Goal: Task Accomplishment & Management: Complete application form

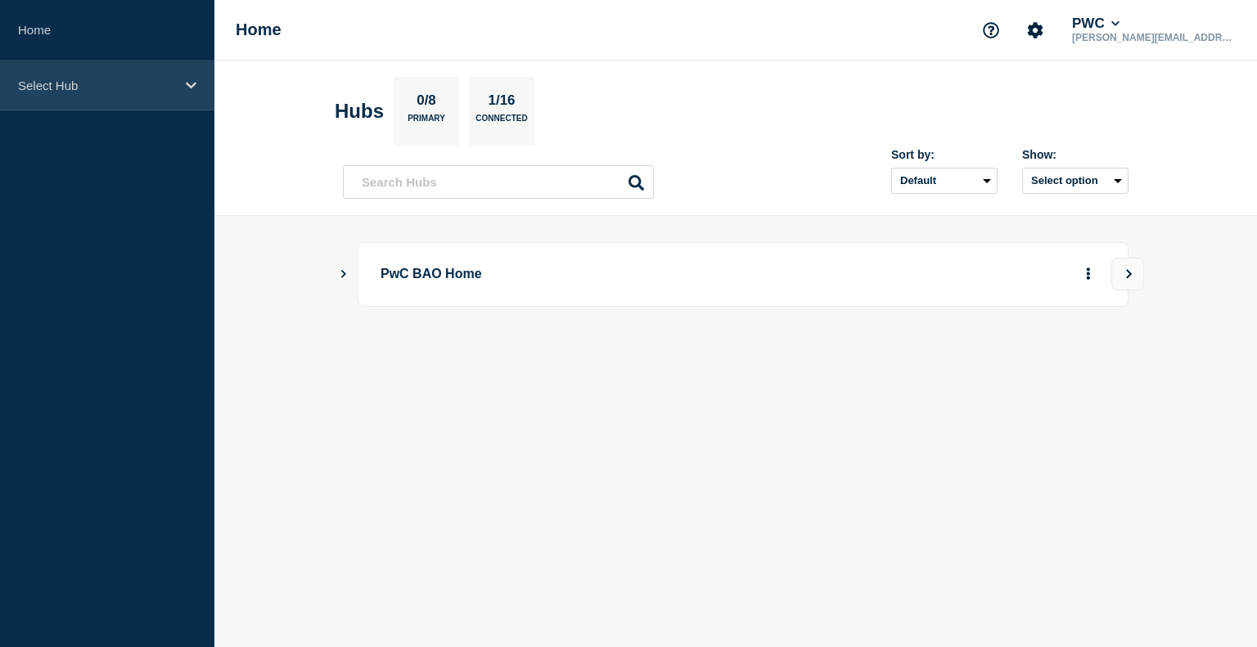
click at [132, 86] on p "Select Hub" at bounding box center [96, 86] width 157 height 14
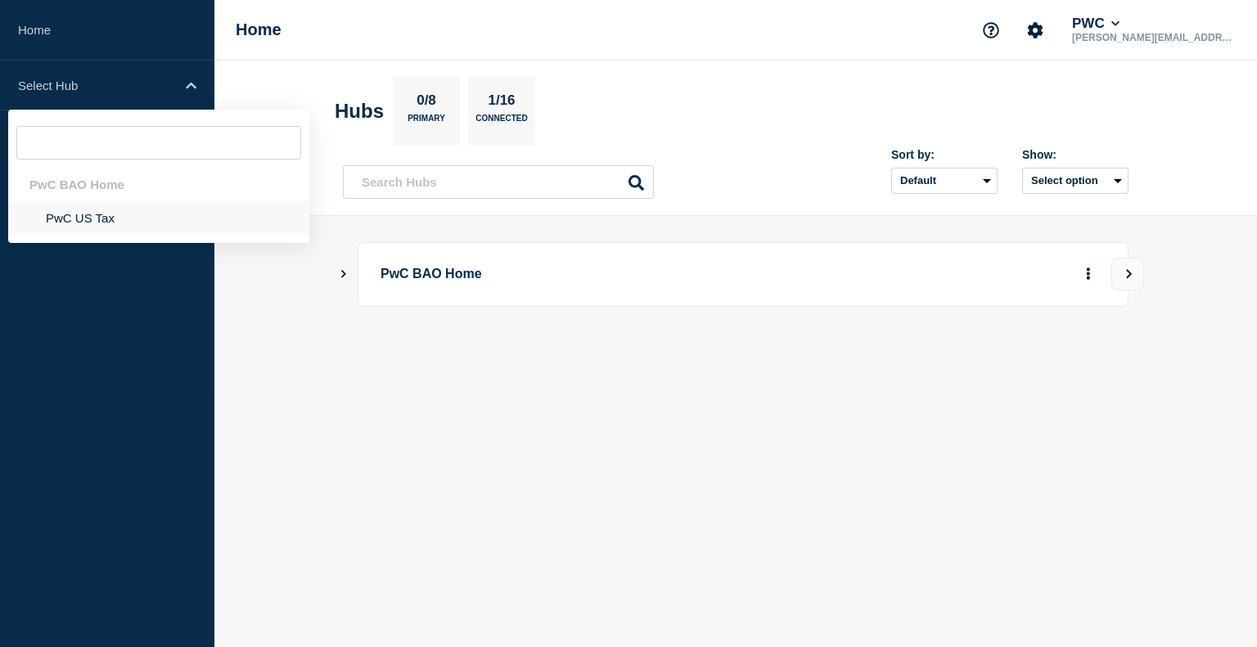
click at [110, 215] on li "PwC US Tax" at bounding box center [158, 218] width 301 height 34
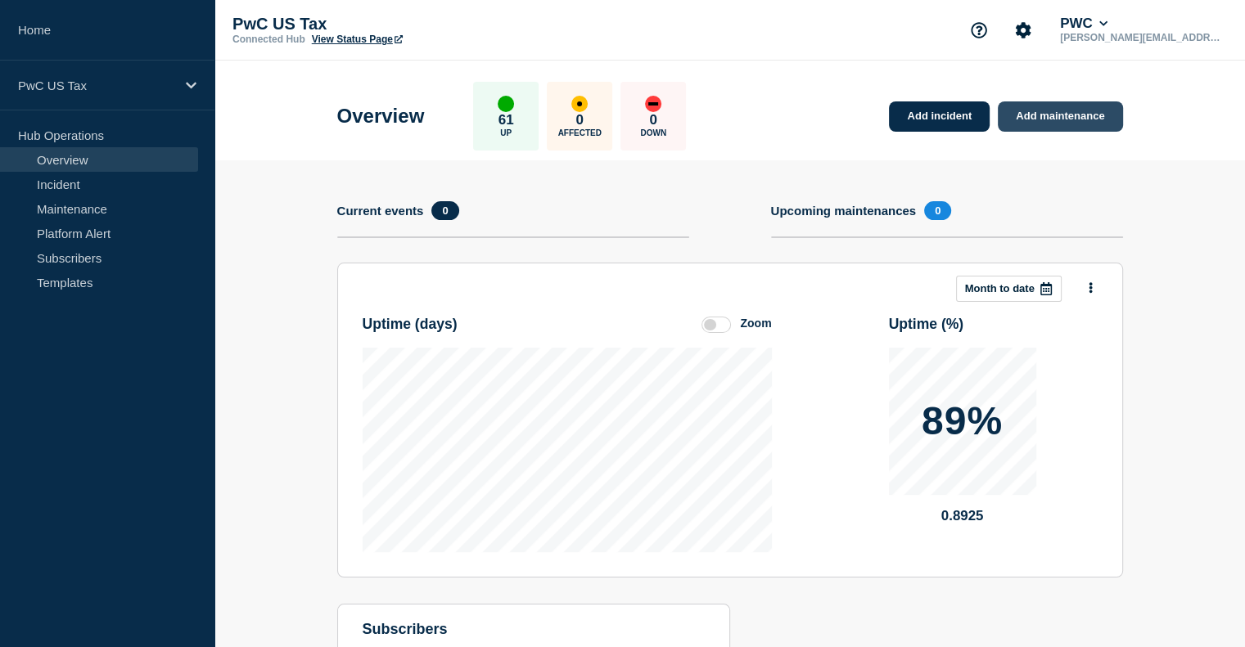
click at [1068, 113] on link "Add maintenance" at bounding box center [1060, 116] width 124 height 30
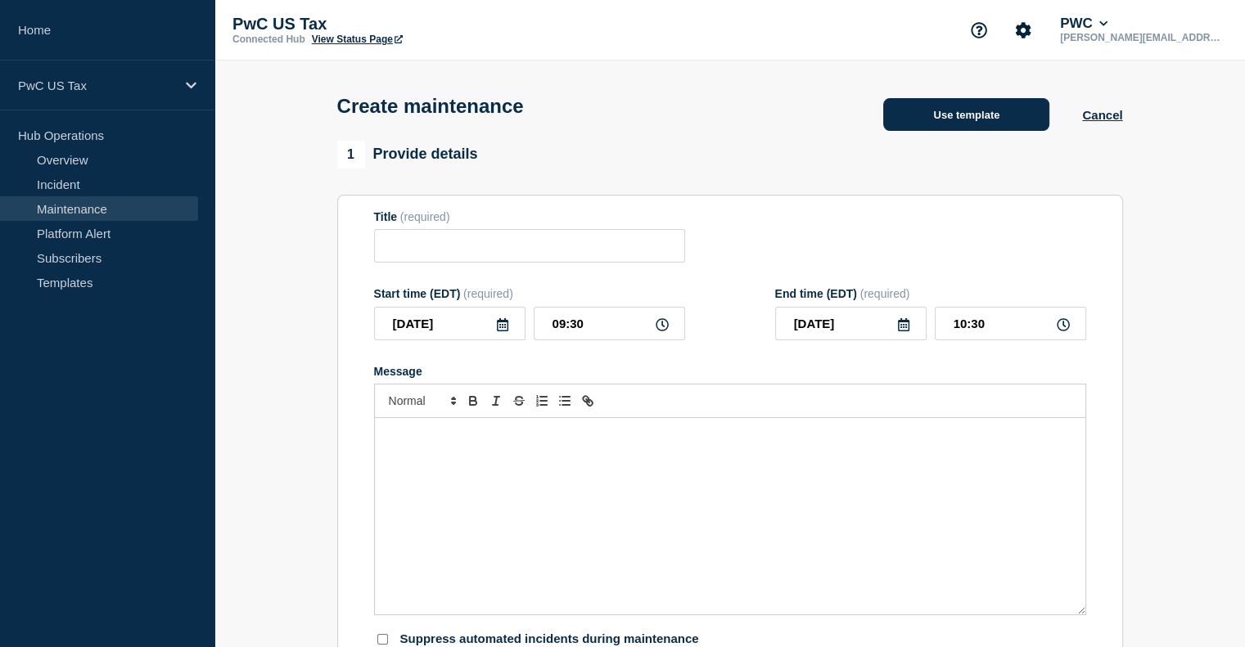
click at [999, 125] on button "Use template" at bounding box center [966, 114] width 166 height 33
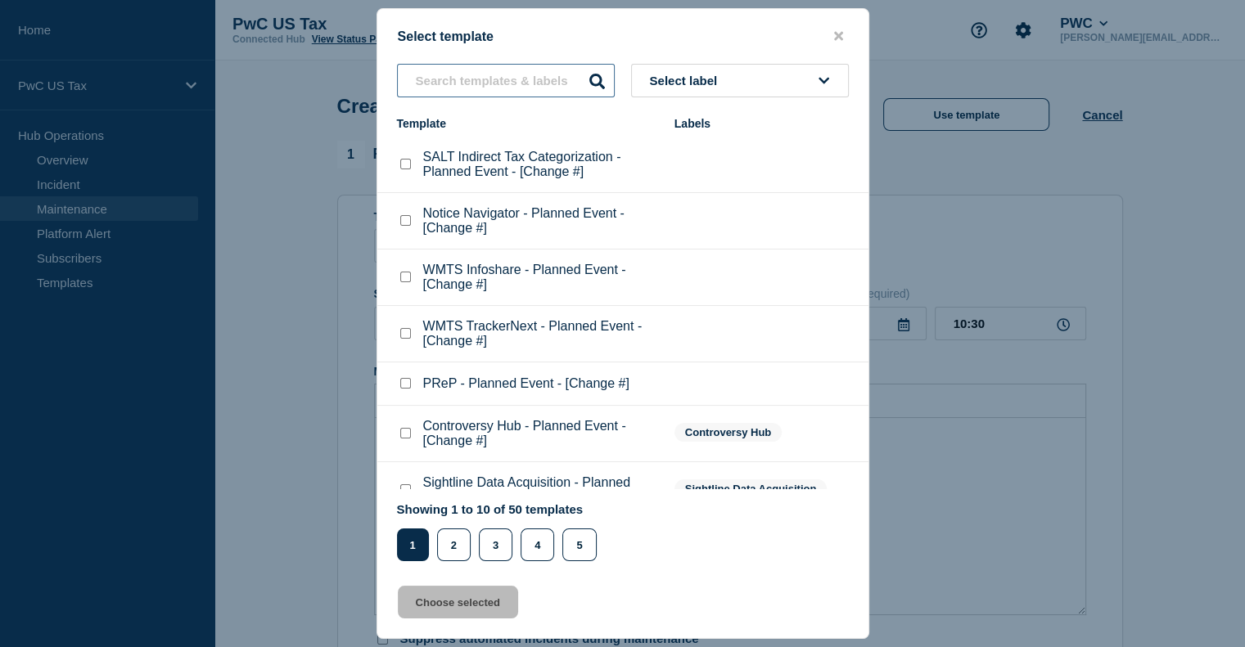
click at [466, 84] on input "text" at bounding box center [506, 81] width 218 height 34
type input "tax docs"
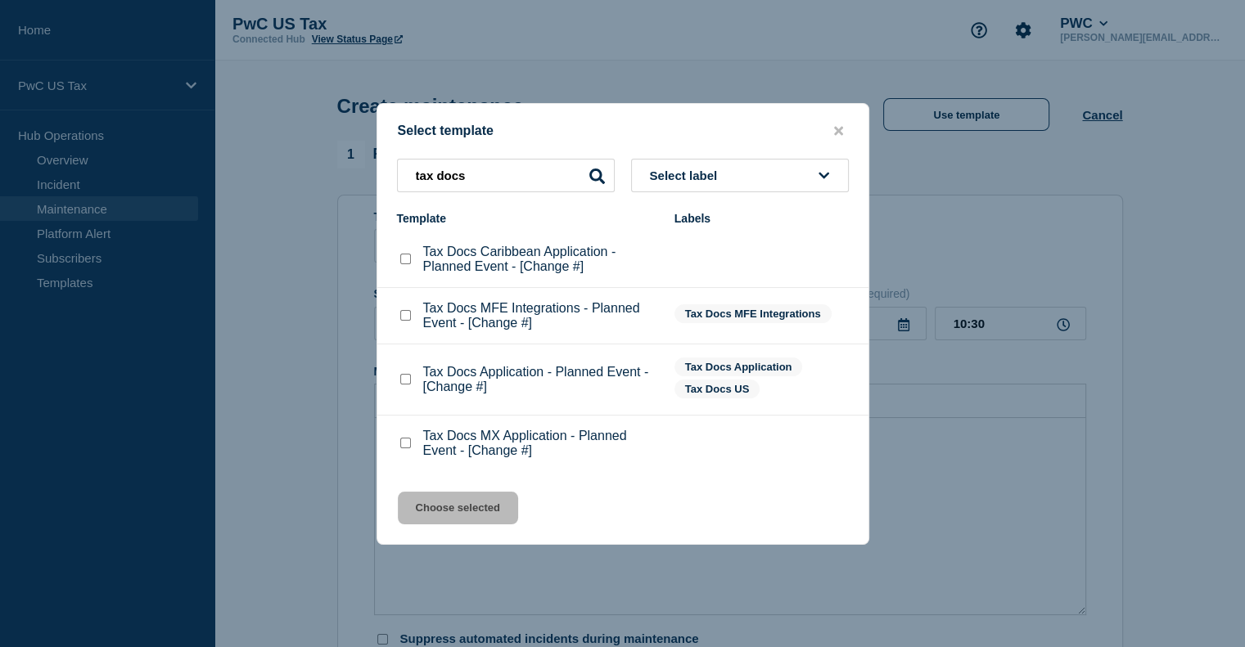
click at [402, 379] on checkbox"] "Tax Docs Application - Planned Event - [Change #] checkbox" at bounding box center [405, 379] width 11 height 11
checkbox checkbox"] "true"
click at [432, 500] on button "Choose selected" at bounding box center [458, 508] width 120 height 33
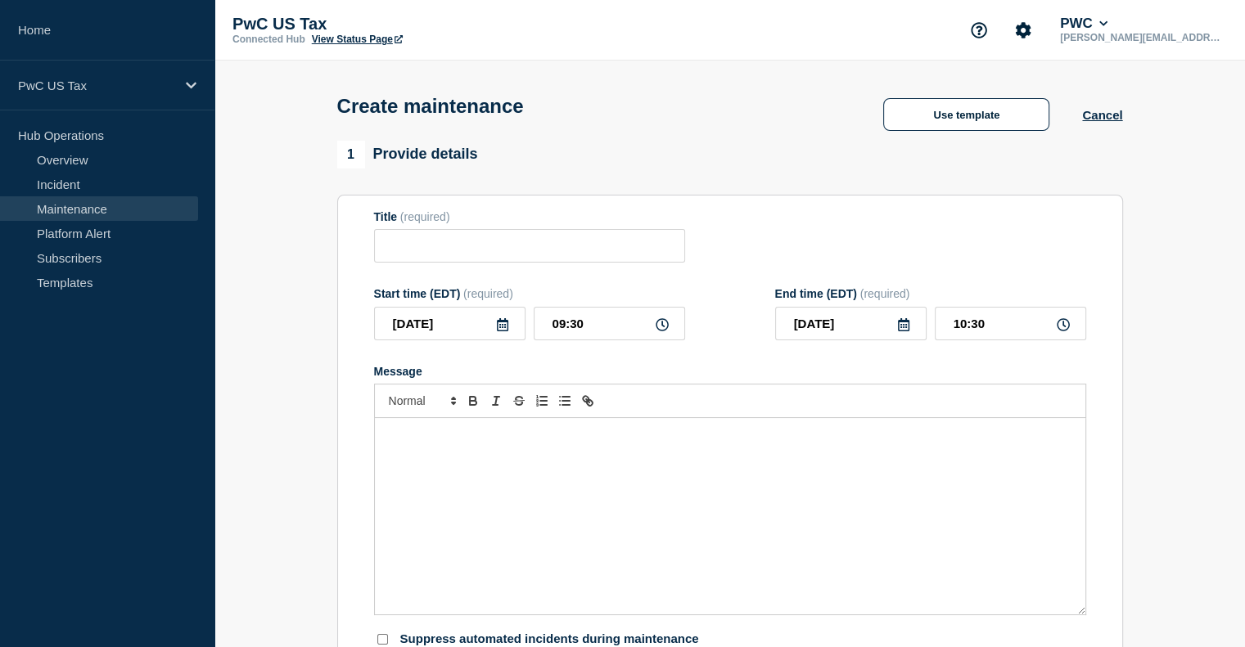
type input "Tax Docs Application - Planned Event - [Change #]"
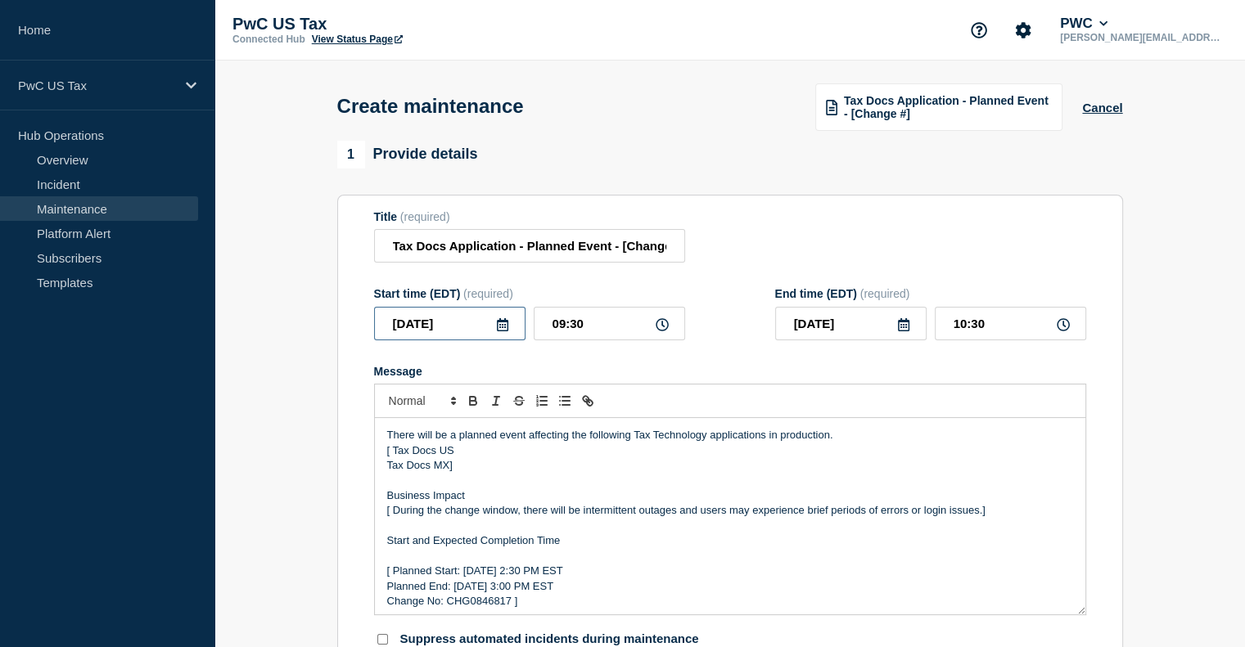
click at [455, 336] on input "[DATE]" at bounding box center [449, 324] width 151 height 34
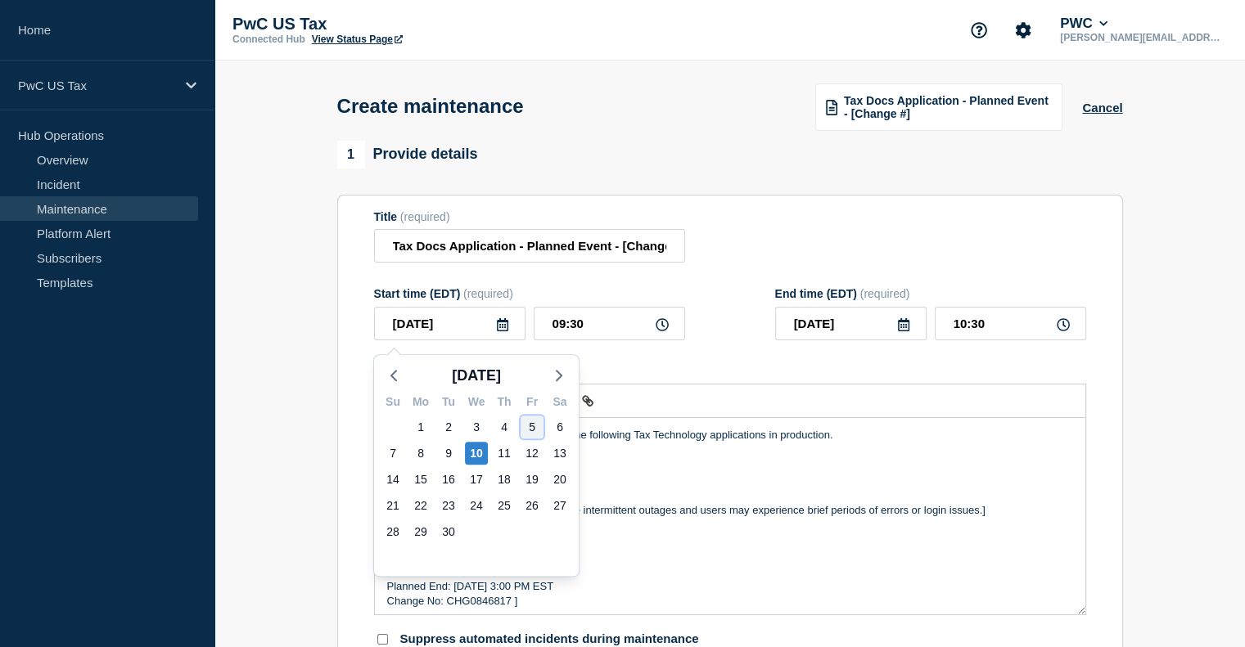
click at [527, 424] on div "5" at bounding box center [532, 427] width 23 height 23
type input "[DATE]"
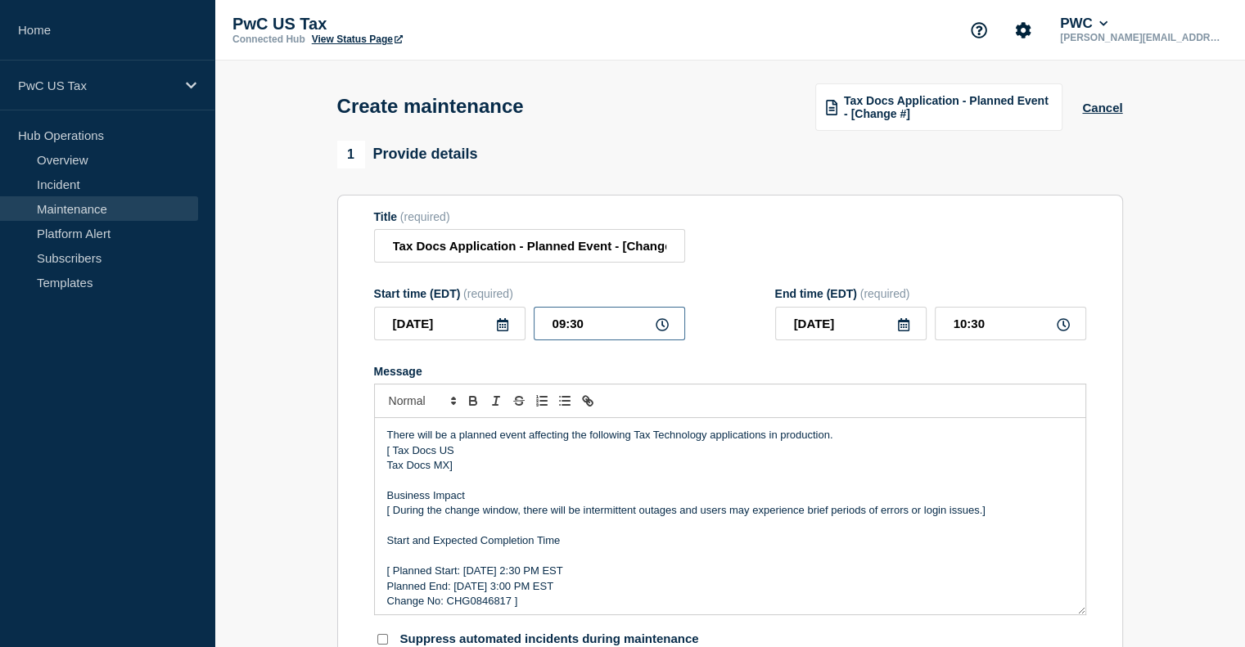
click at [597, 337] on input "09:30" at bounding box center [609, 324] width 151 height 34
click at [561, 328] on input "09:30" at bounding box center [609, 324] width 151 height 34
click at [566, 329] on input "09:30" at bounding box center [609, 324] width 151 height 34
type input "22:30"
type input "23:30"
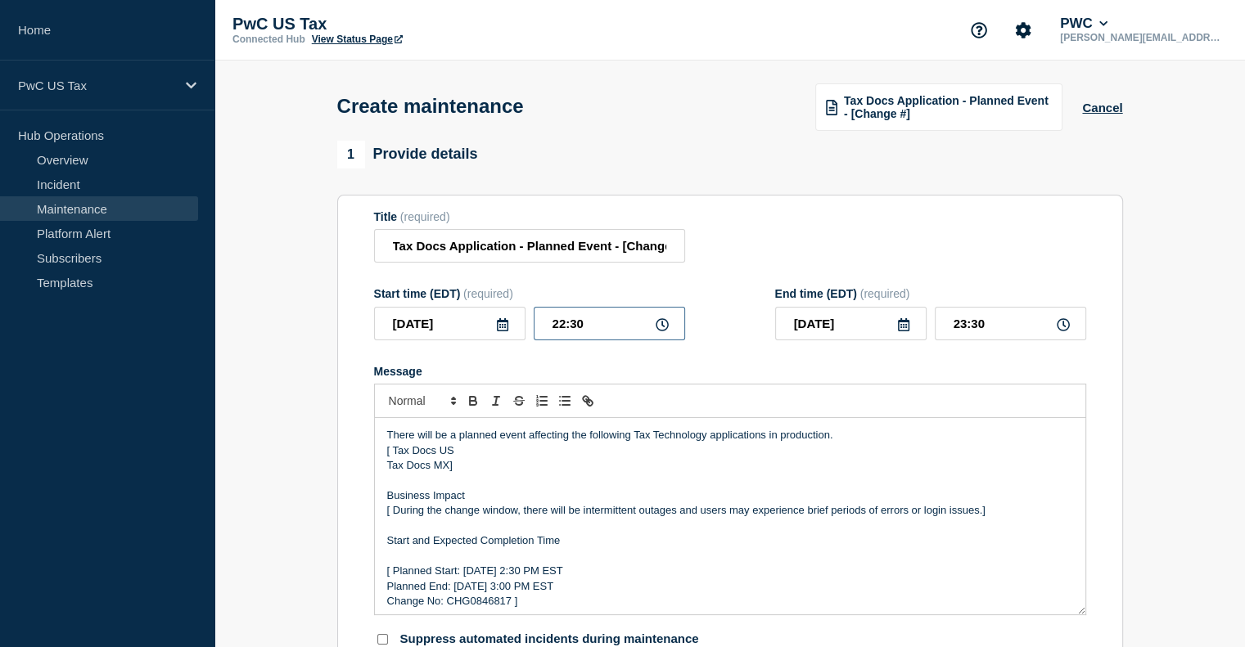
click at [587, 327] on input "22:30" at bounding box center [609, 324] width 151 height 34
click at [565, 328] on input "22:30" at bounding box center [609, 324] width 151 height 34
click at [583, 331] on input "22:30" at bounding box center [609, 324] width 151 height 34
type input "22:00"
type input "23:00"
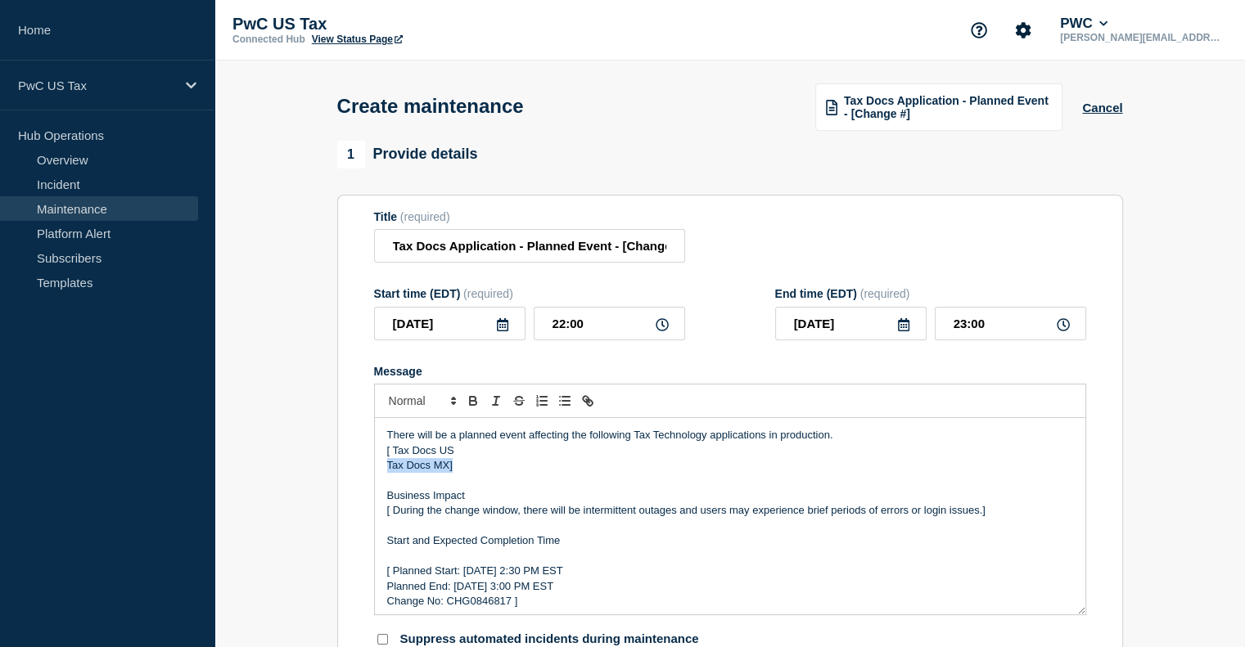
drag, startPoint x: 462, startPoint y: 471, endPoint x: 386, endPoint y: 469, distance: 77.0
click at [386, 469] on div "There will be a planned event affecting the following Tax Technology applicatio…" at bounding box center [730, 516] width 710 height 196
click at [393, 458] on p "[ Tax Docs US" at bounding box center [730, 451] width 686 height 15
drag, startPoint x: 621, startPoint y: 254, endPoint x: 768, endPoint y: 263, distance: 146.8
click at [768, 263] on div "Title (required) Tax Docs Application - Planned Event - [Change #]" at bounding box center [730, 236] width 712 height 53
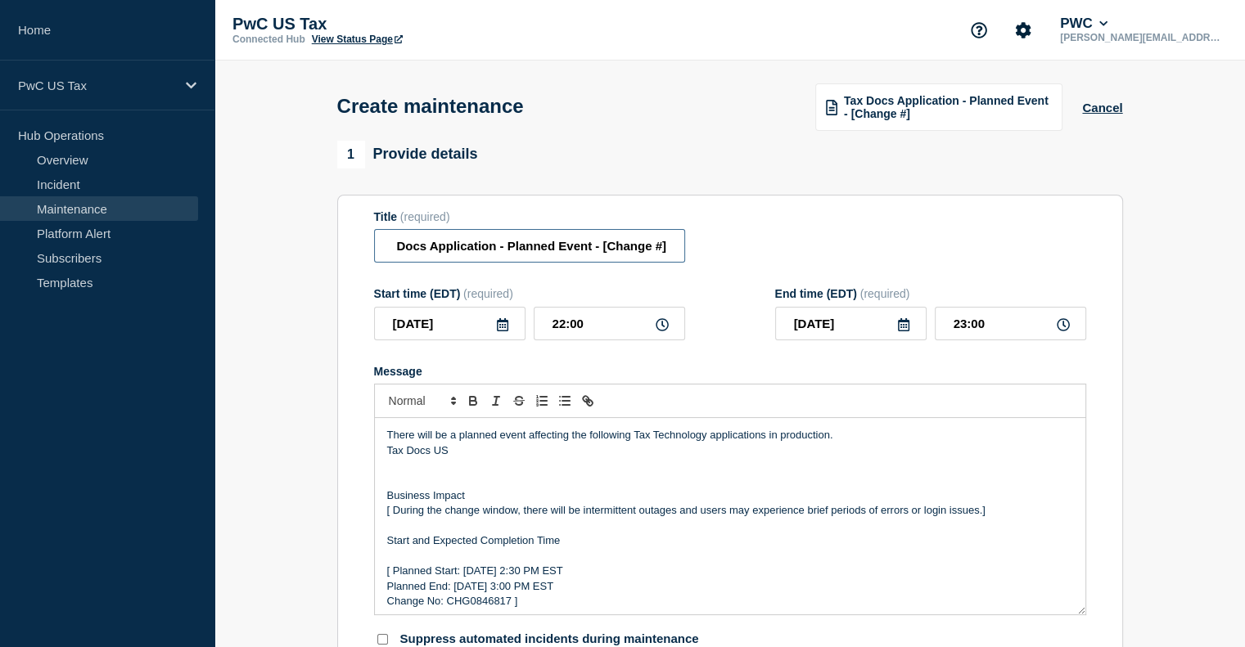
paste input "CHG1523628"
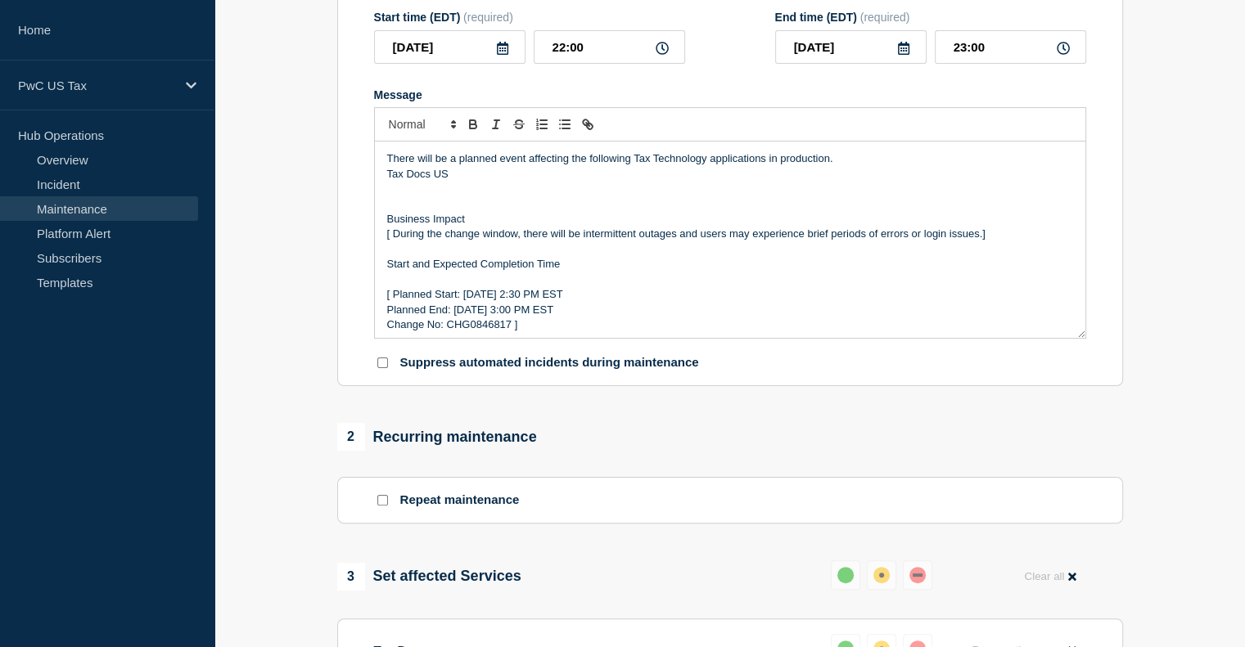
scroll to position [278, 0]
type input "Tax Docs Application - Planned Event - CHG1523628"
click at [394, 299] on p "[ Planned Start: [DATE] 2:30 PM EST" at bounding box center [730, 293] width 686 height 15
click at [393, 238] on p "[ During the change window, there will be intermittent outages and users may ex…" at bounding box center [730, 232] width 686 height 15
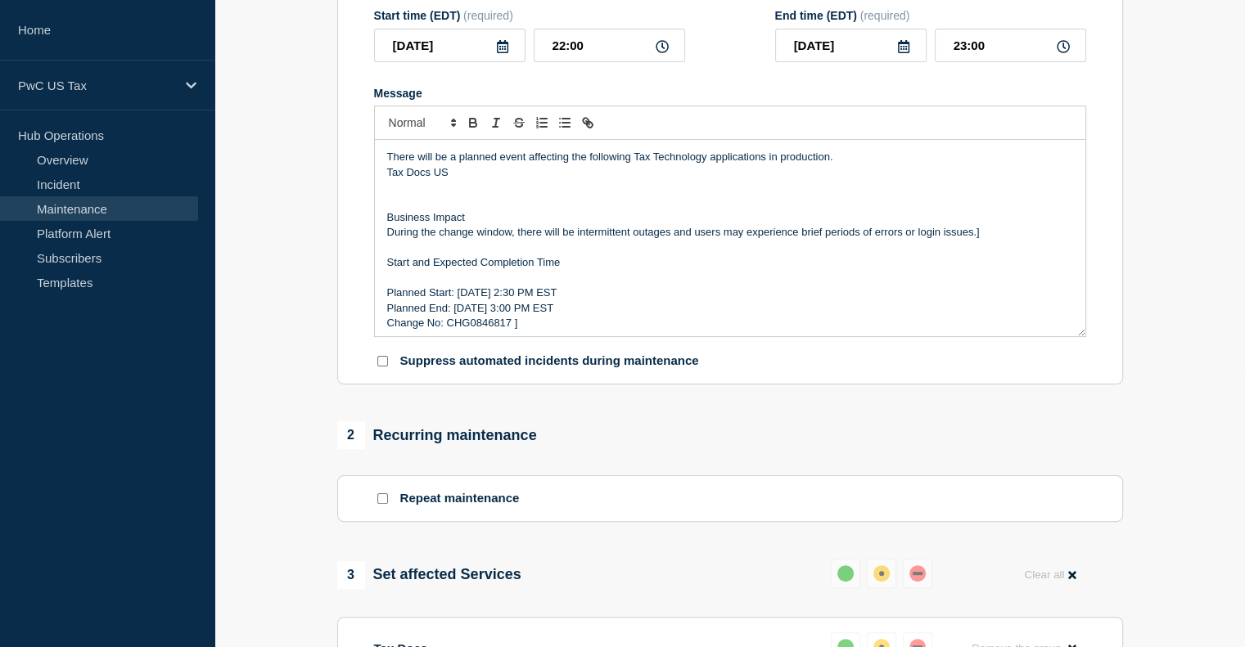
click at [987, 237] on p "During the change window, there will be intermittent outages and users may expe…" at bounding box center [730, 232] width 686 height 15
click at [482, 300] on p "Planned Start: [DATE] 2:30 PM EST" at bounding box center [730, 293] width 686 height 15
click at [624, 440] on div "2 Recurring maintenance" at bounding box center [730, 436] width 786 height 28
click at [512, 298] on p "Planned Start: [DATE] 2:30 PM EST" at bounding box center [730, 293] width 686 height 15
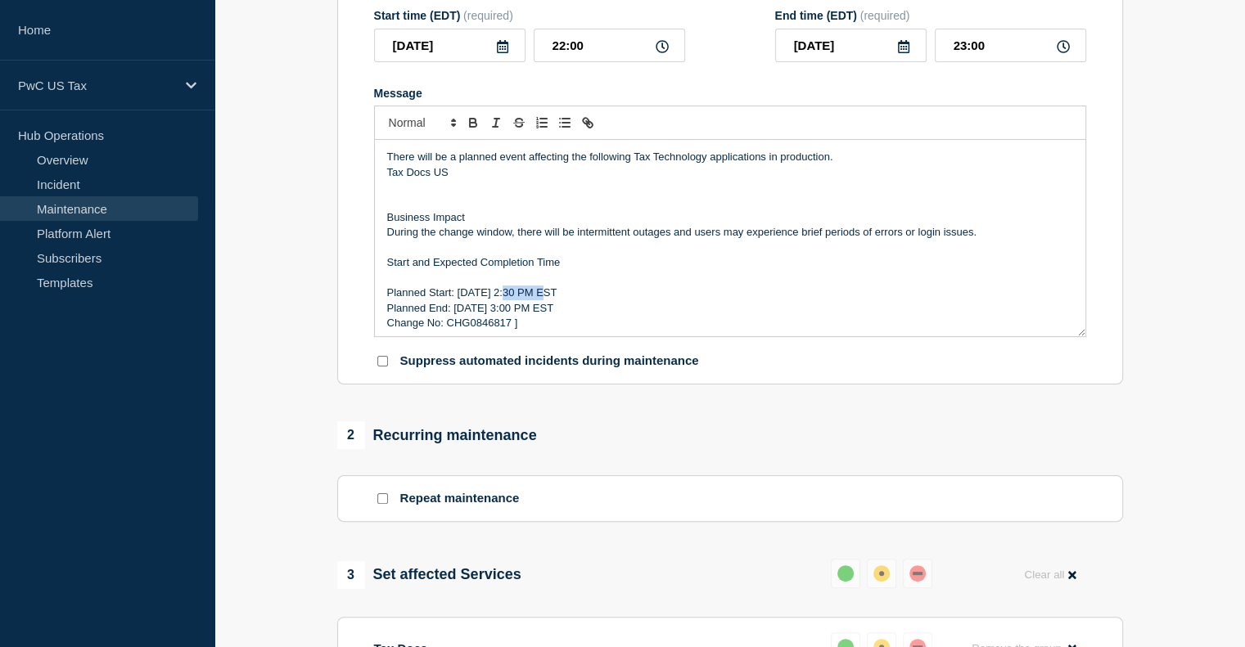
click at [512, 298] on p "Planned Start: [DATE] 2:30 PM EST" at bounding box center [730, 293] width 686 height 15
click at [537, 298] on p "Planned Start: [DATE] 2:30 PM EST" at bounding box center [730, 293] width 686 height 15
click at [479, 297] on p "Planned Start: [DATE] 2:30 PM EST" at bounding box center [730, 293] width 686 height 15
click at [539, 299] on p "Planned Start: [DATE] 2:30 PM EST" at bounding box center [730, 293] width 686 height 15
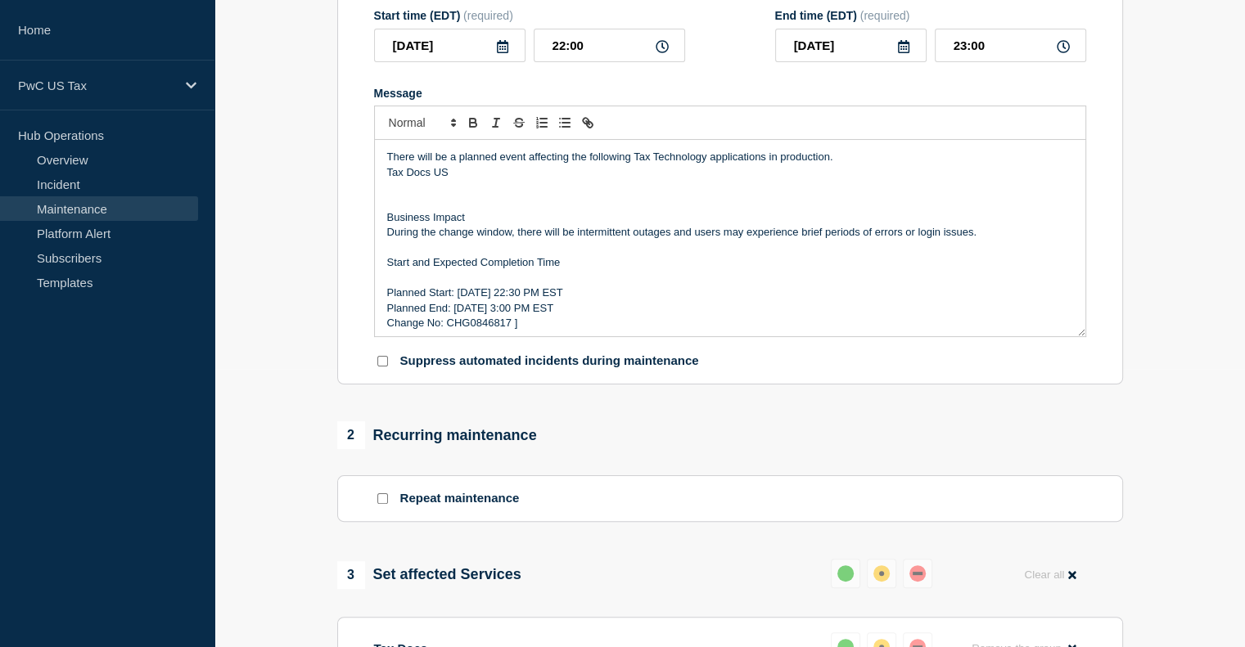
click at [556, 300] on p "Planned Start: [DATE] 22:30 PM EST" at bounding box center [730, 293] width 686 height 15
click at [540, 298] on p "Planned Start: [DATE] 22:0 PM EST" at bounding box center [730, 293] width 686 height 15
click at [557, 300] on p "Planned Start: [DATE] 10:0 PM EST" at bounding box center [730, 293] width 686 height 15
click at [553, 300] on p "Planned Start: [DATE] 10:0 PM EST" at bounding box center [730, 293] width 686 height 15
click at [472, 308] on p "Planned End: [DATE] 3:00 PM EST" at bounding box center [730, 308] width 686 height 15
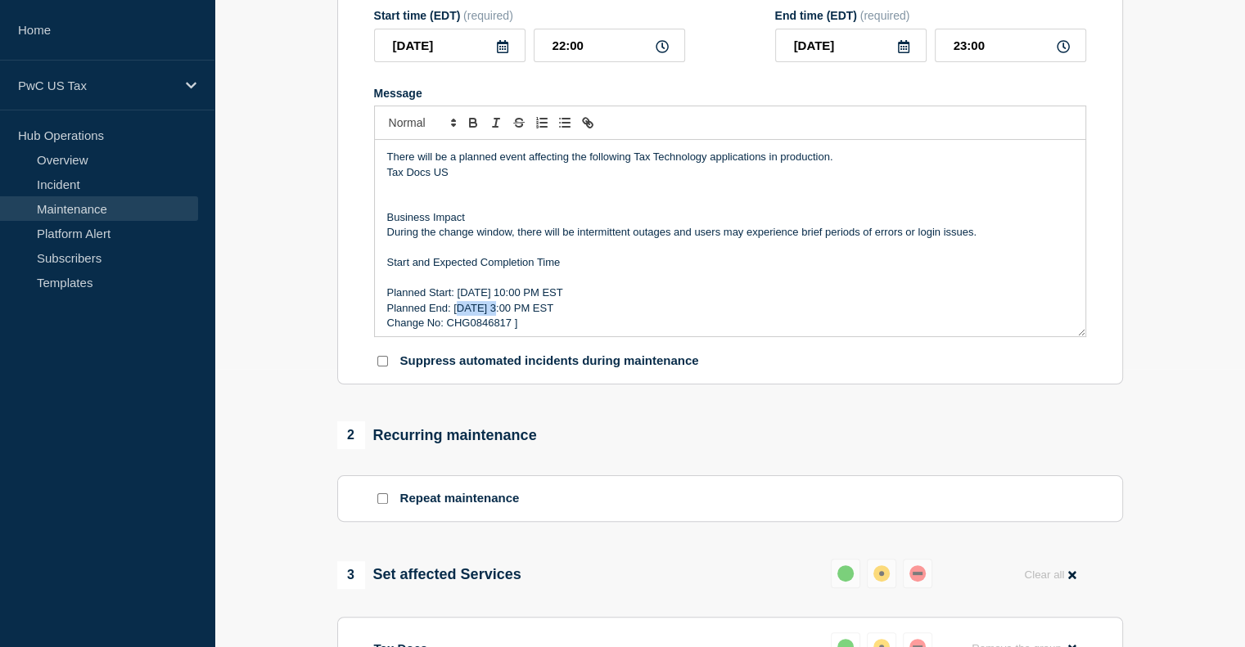
click at [472, 308] on p "Planned End: [DATE] 3:00 PM EST" at bounding box center [730, 308] width 686 height 15
click at [502, 311] on p "Planned End: [DATE] 3:00 PM EST" at bounding box center [730, 308] width 686 height 15
click at [523, 316] on p "Planned End: [DATE] 3:00 PM EST" at bounding box center [730, 308] width 686 height 15
click at [481, 330] on p "Change No: CHG0846817 ]" at bounding box center [730, 323] width 686 height 15
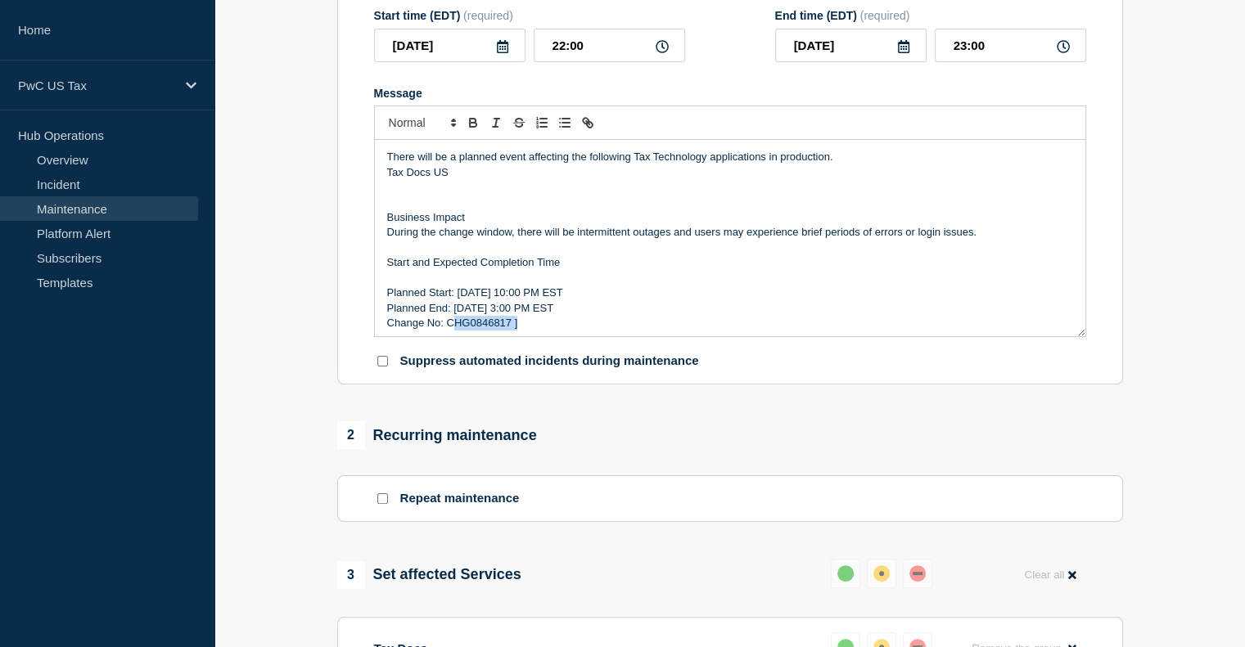
click at [481, 330] on p "Change No: CHG0846817 ]" at bounding box center [730, 323] width 686 height 15
click at [546, 331] on p "Change No: CHG1523628]" at bounding box center [730, 323] width 686 height 15
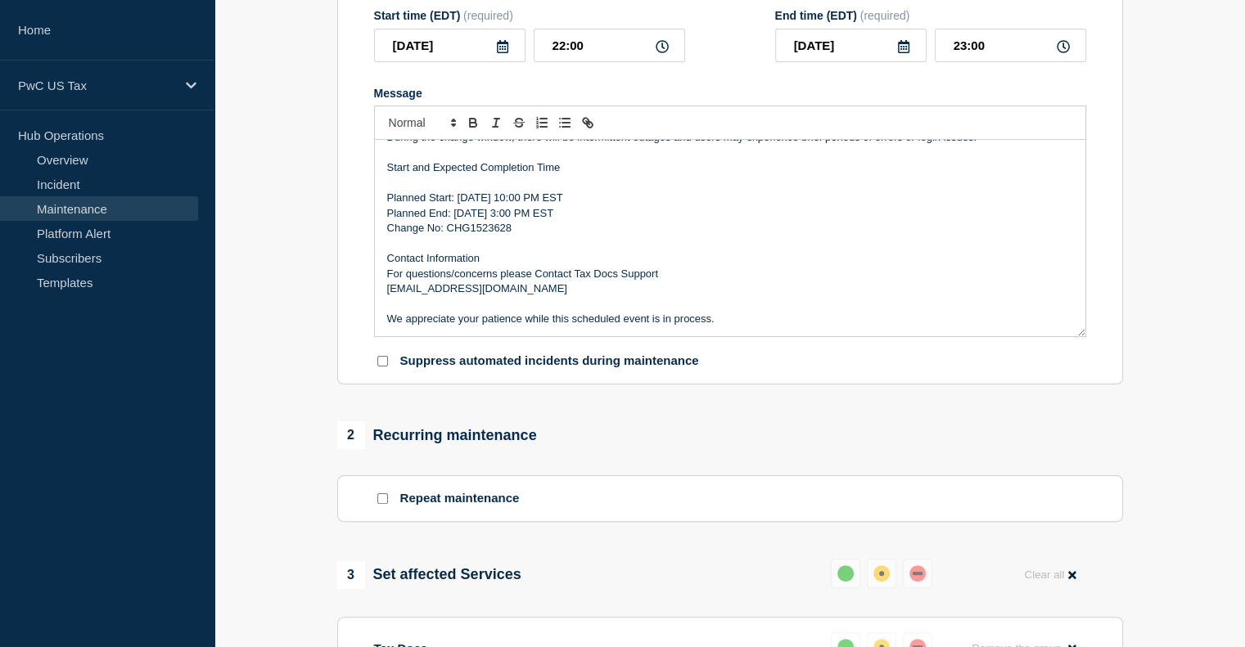
click at [537, 219] on p "Planned End: [DATE] 3:00 PM EST" at bounding box center [730, 213] width 686 height 15
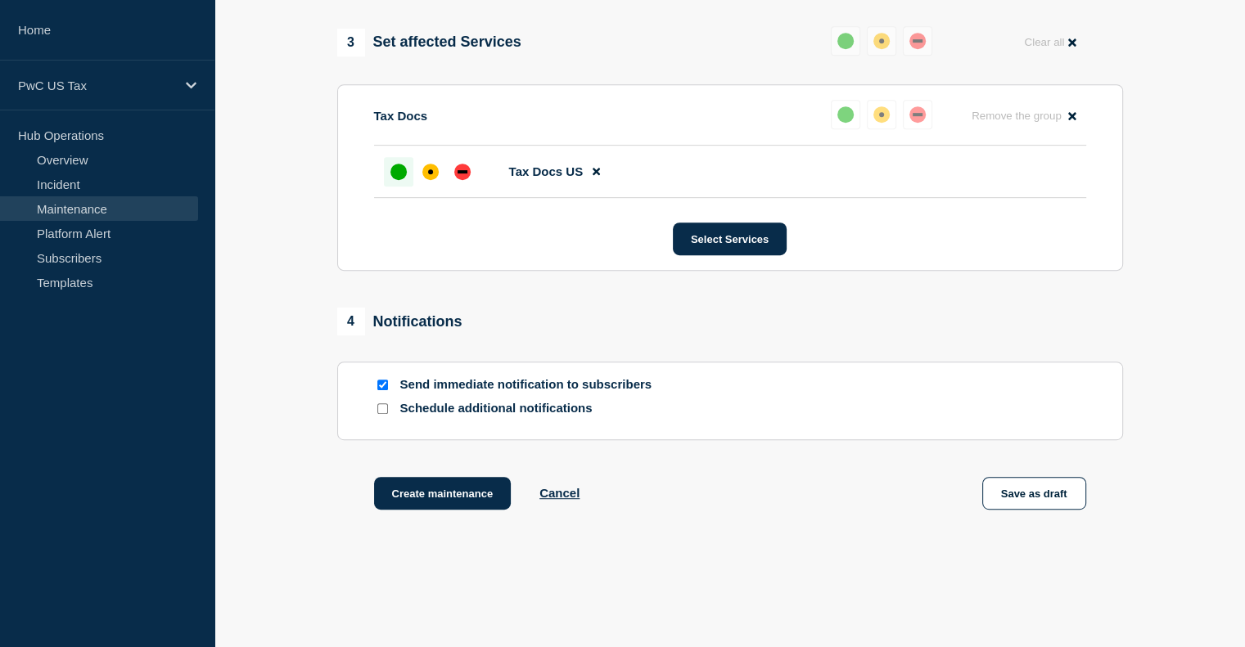
scroll to position [816, 0]
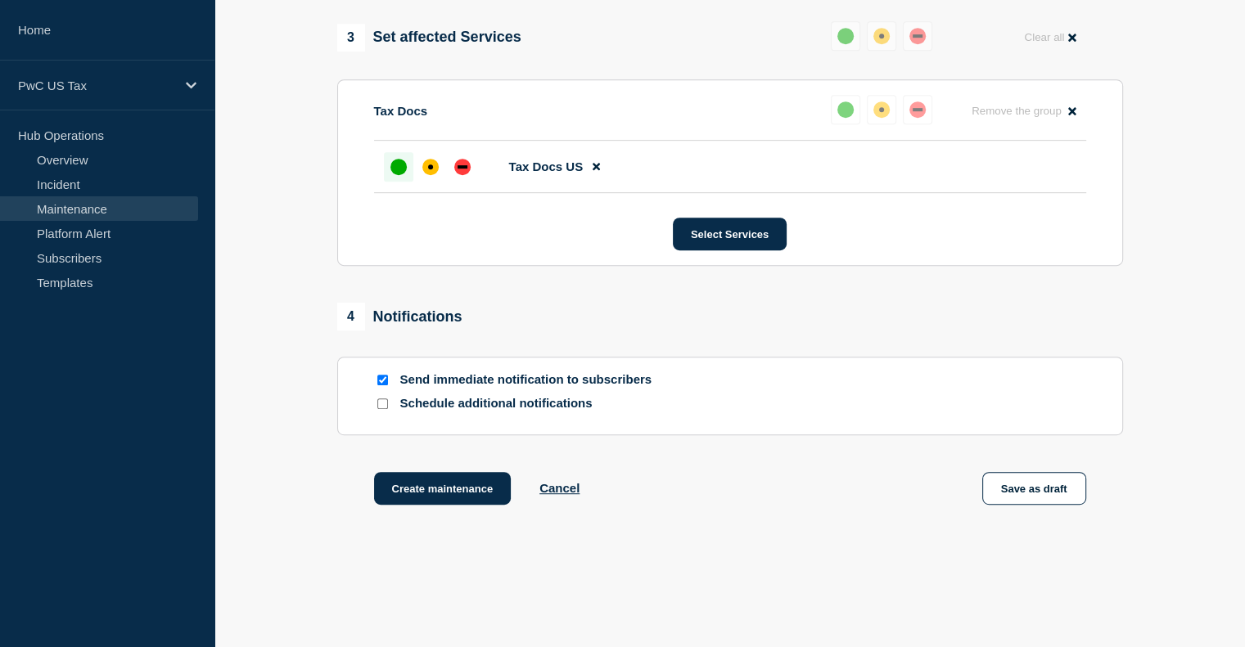
click at [383, 383] on input "Send immediate notification to subscribers" at bounding box center [382, 380] width 11 height 11
checkbox input "false"
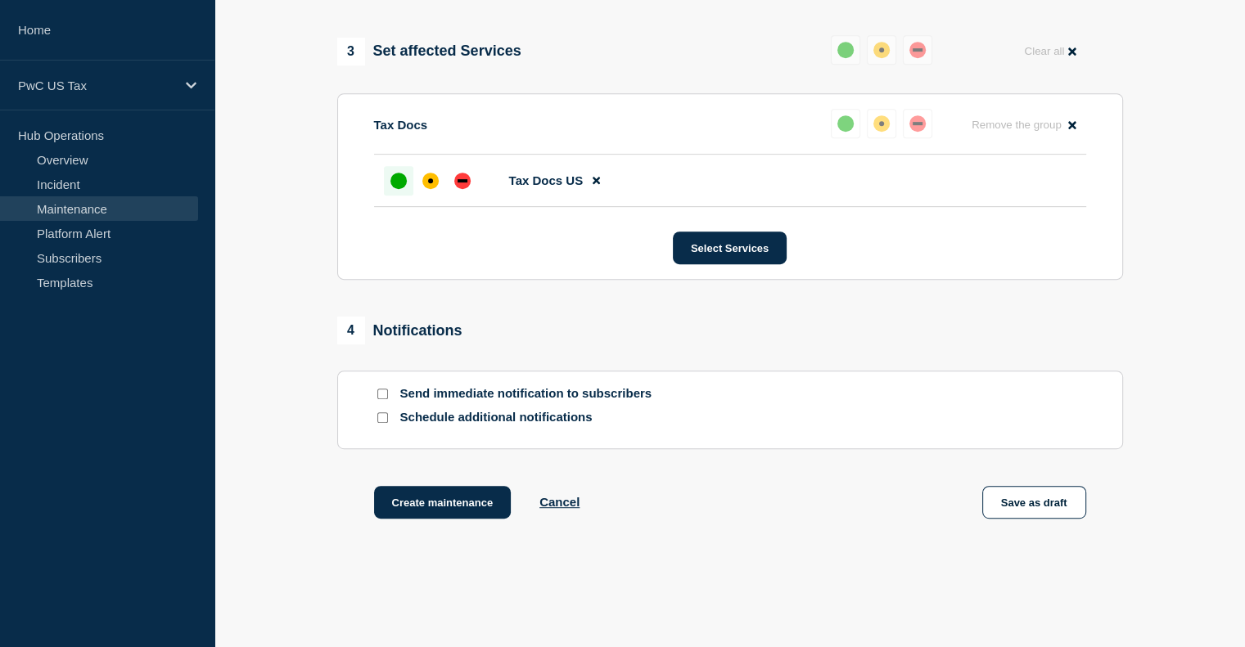
scroll to position [870, 0]
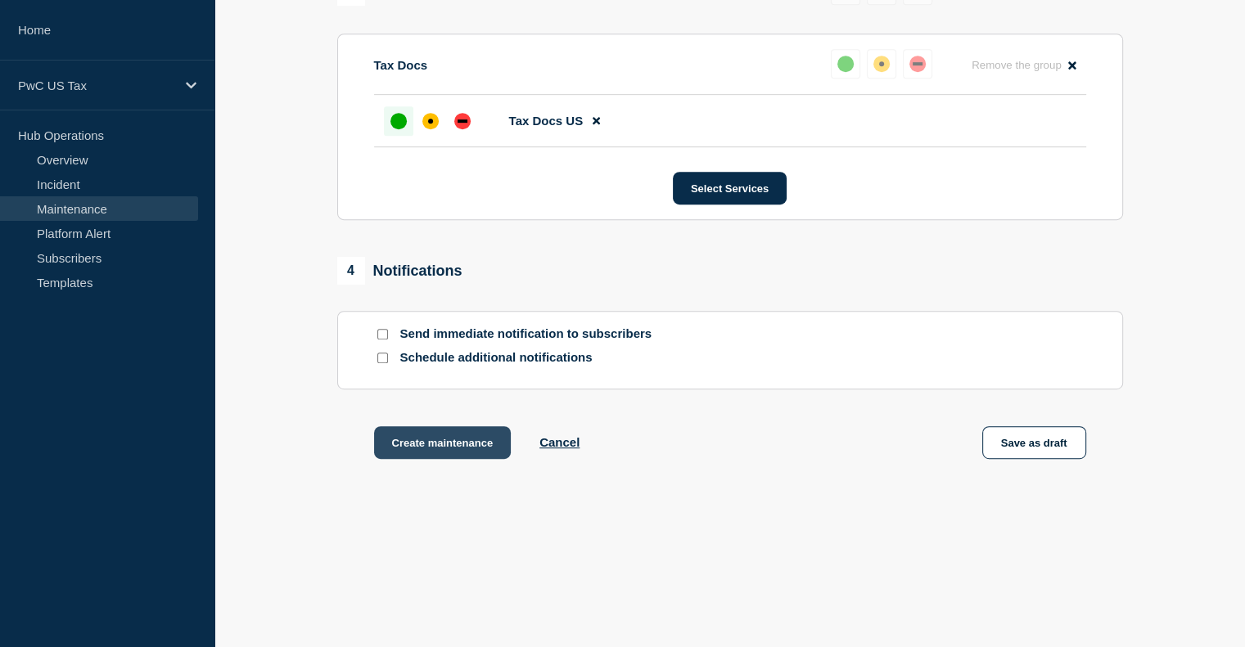
click at [474, 452] on button "Create maintenance" at bounding box center [443, 442] width 138 height 33
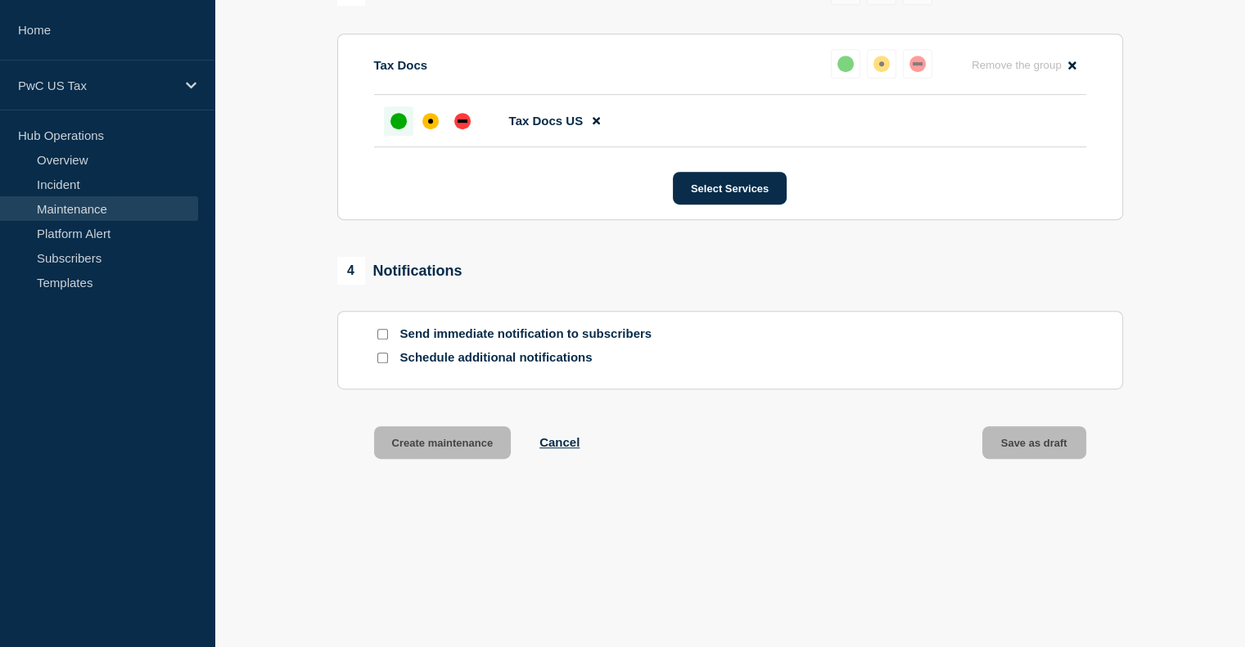
scroll to position [904, 0]
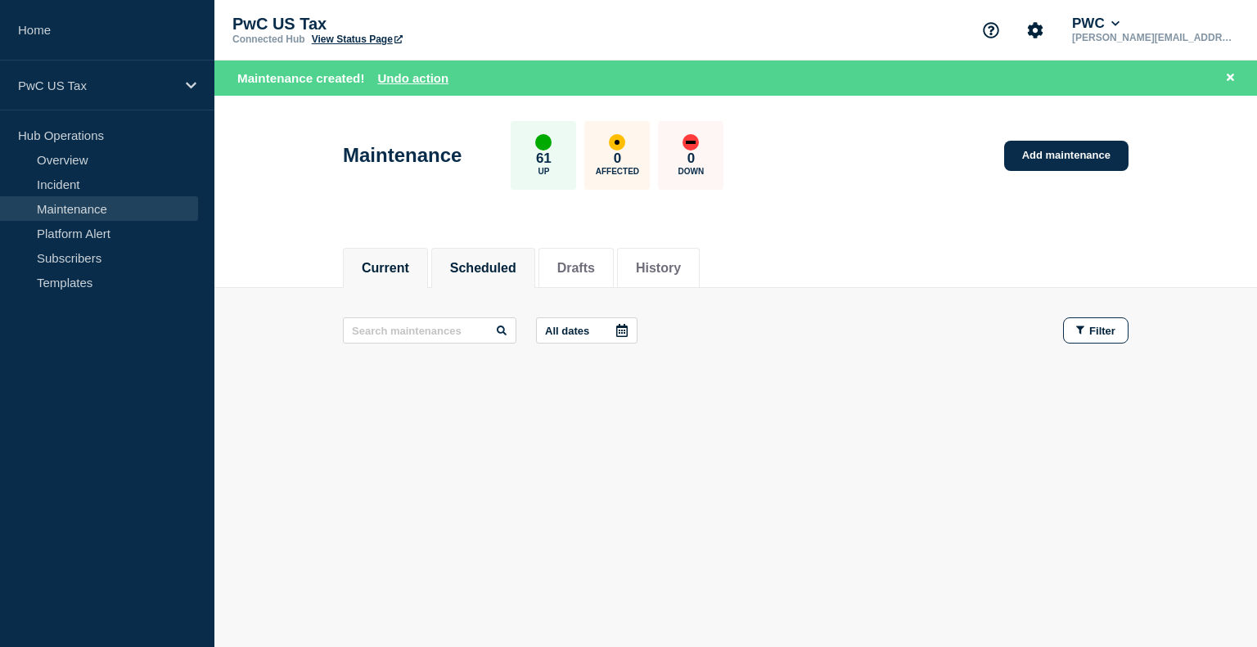
click at [495, 255] on li "Scheduled" at bounding box center [483, 268] width 104 height 40
click at [595, 273] on button "Drafts" at bounding box center [576, 268] width 38 height 15
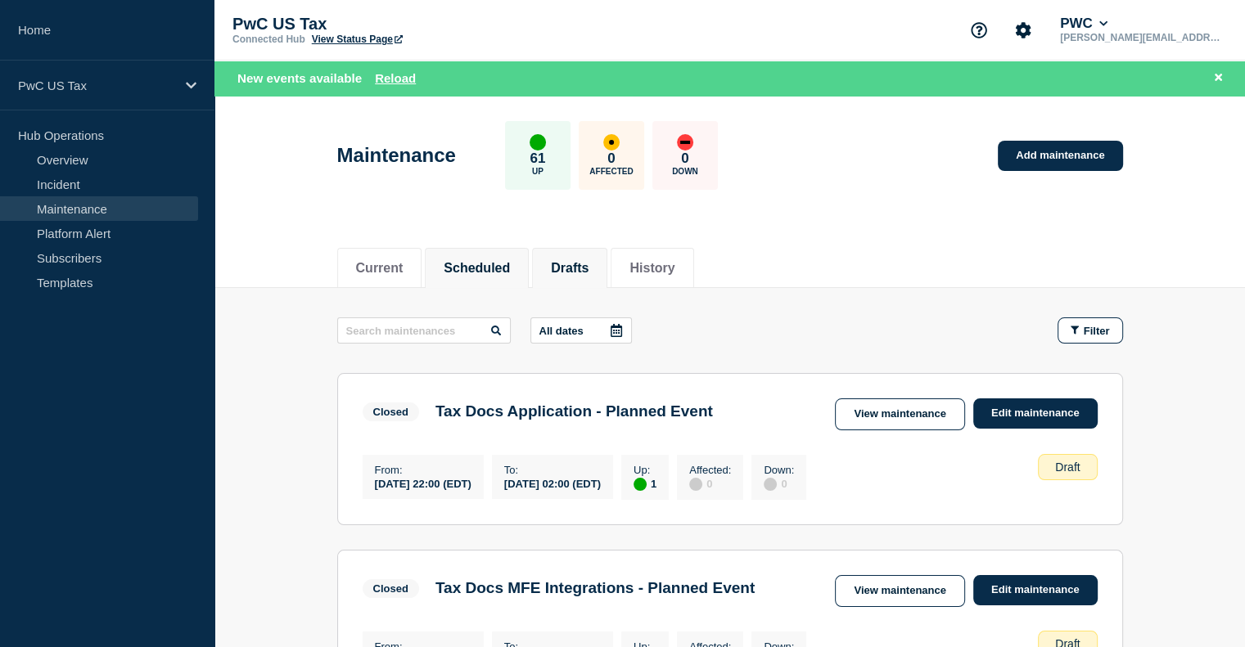
click at [501, 284] on li "Scheduled" at bounding box center [477, 268] width 104 height 40
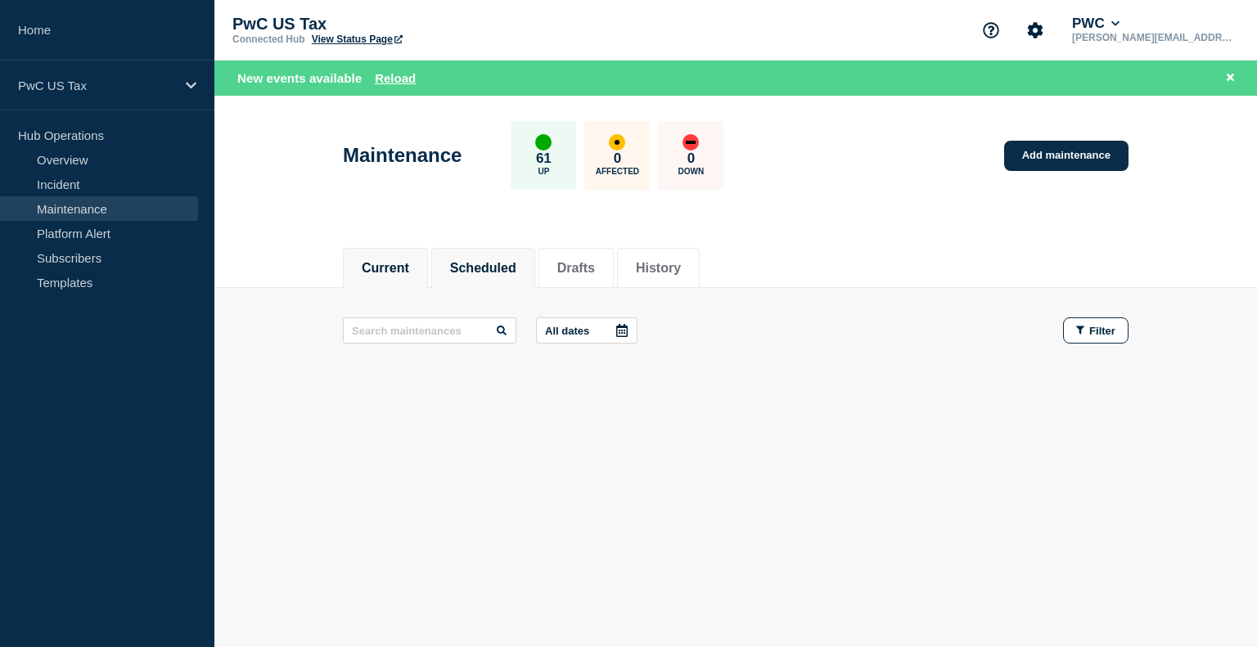
click at [383, 261] on button "Current" at bounding box center [385, 268] width 47 height 15
click at [681, 269] on button "History" at bounding box center [658, 268] width 45 height 15
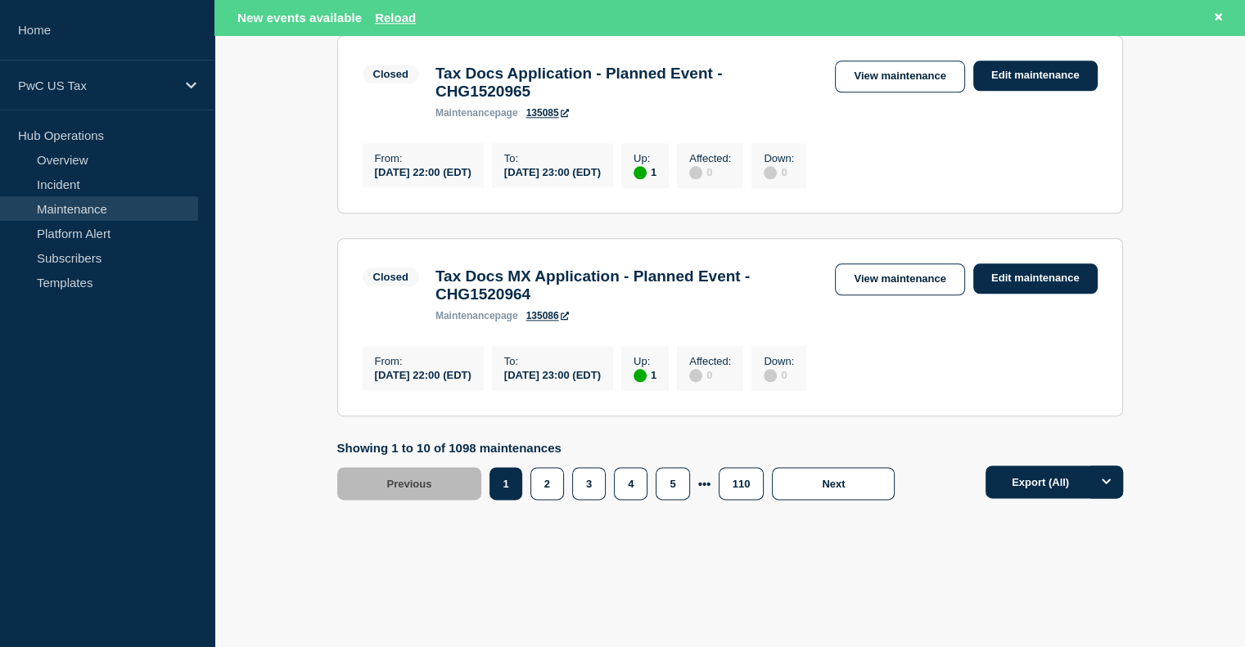
scroll to position [2027, 0]
click at [546, 486] on button "2" at bounding box center [547, 483] width 34 height 33
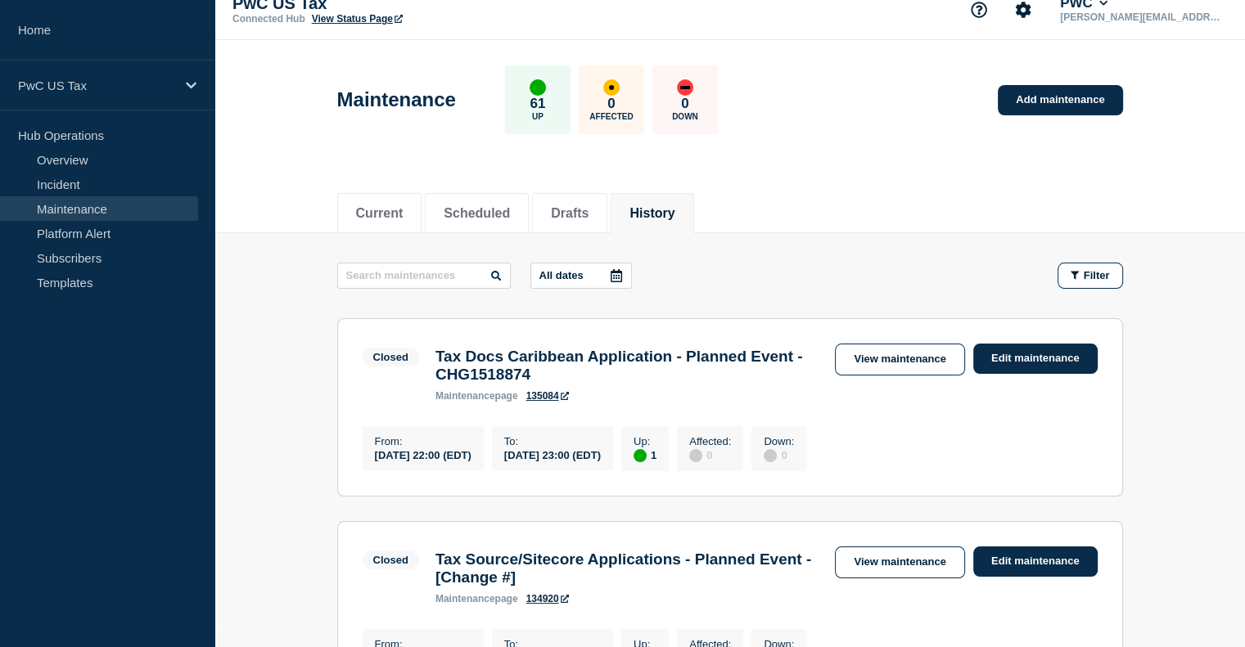
scroll to position [17, 0]
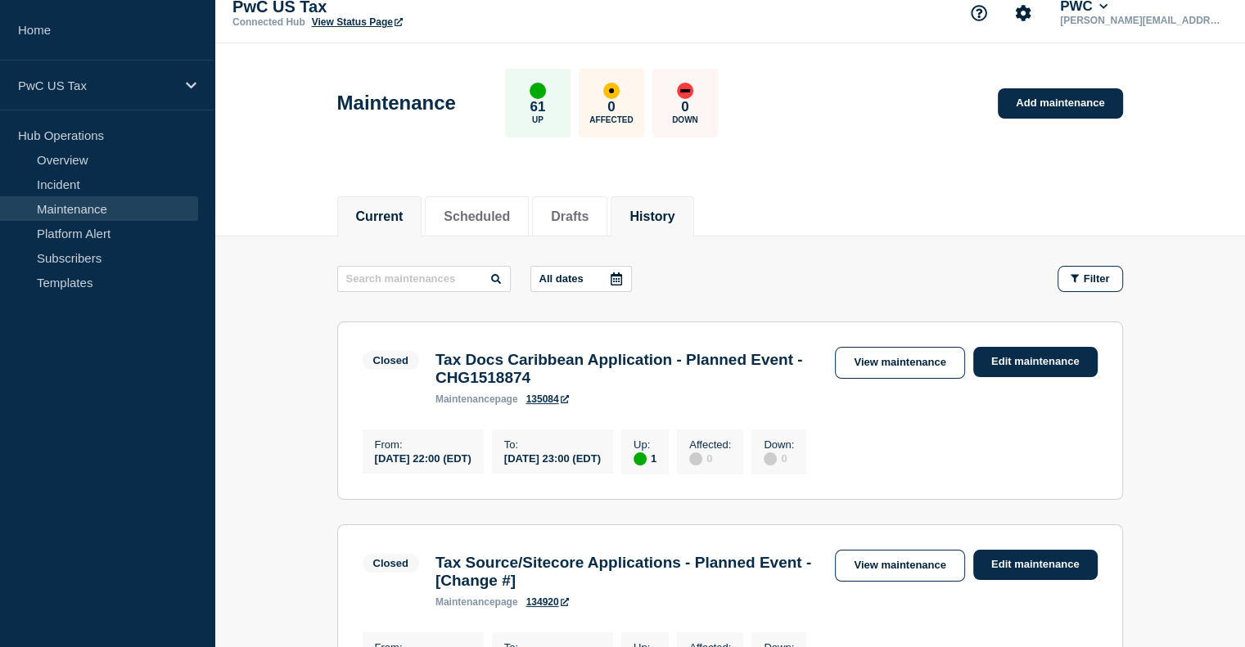
click at [360, 220] on button "Current" at bounding box center [379, 217] width 47 height 15
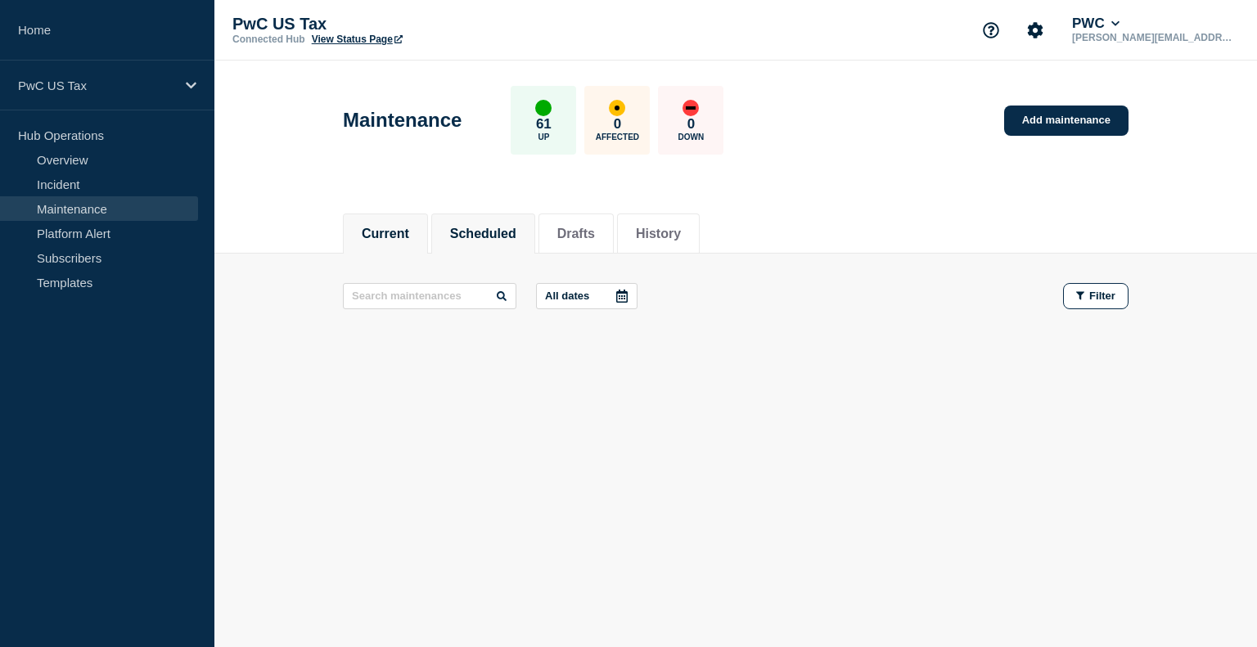
click at [512, 235] on button "Scheduled" at bounding box center [483, 234] width 66 height 15
click at [595, 232] on button "Drafts" at bounding box center [576, 234] width 38 height 15
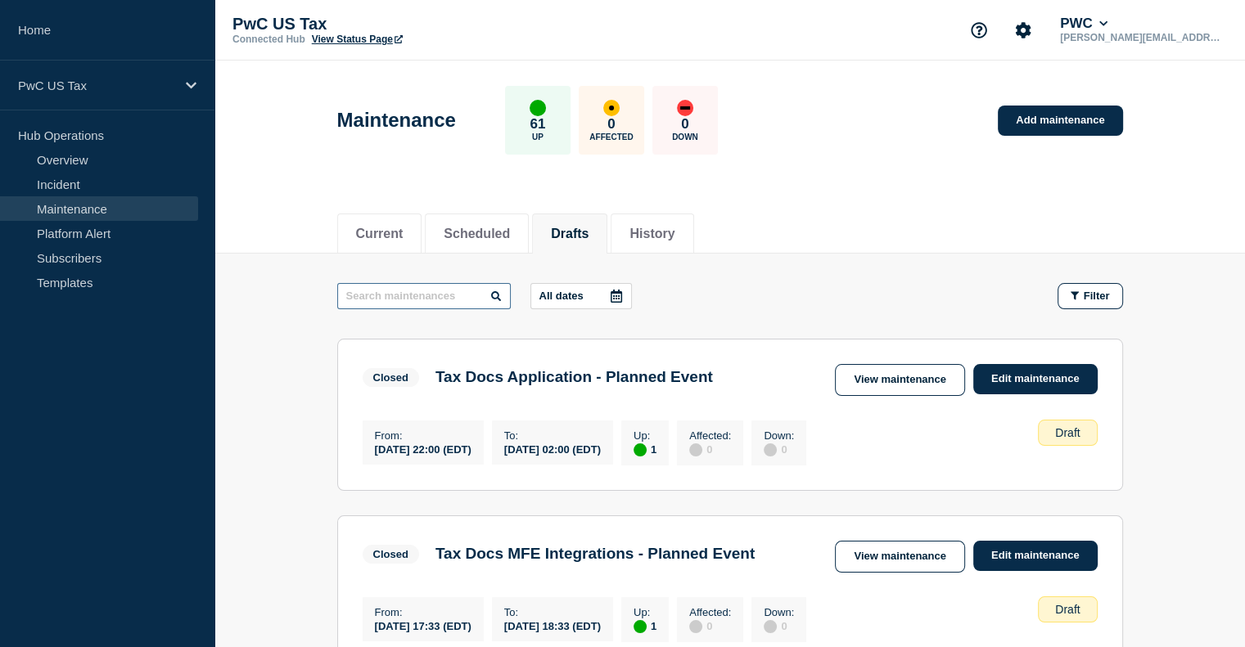
click at [404, 287] on input "text" at bounding box center [424, 296] width 174 height 26
type input "tax docs"
click at [617, 300] on icon at bounding box center [616, 296] width 13 height 13
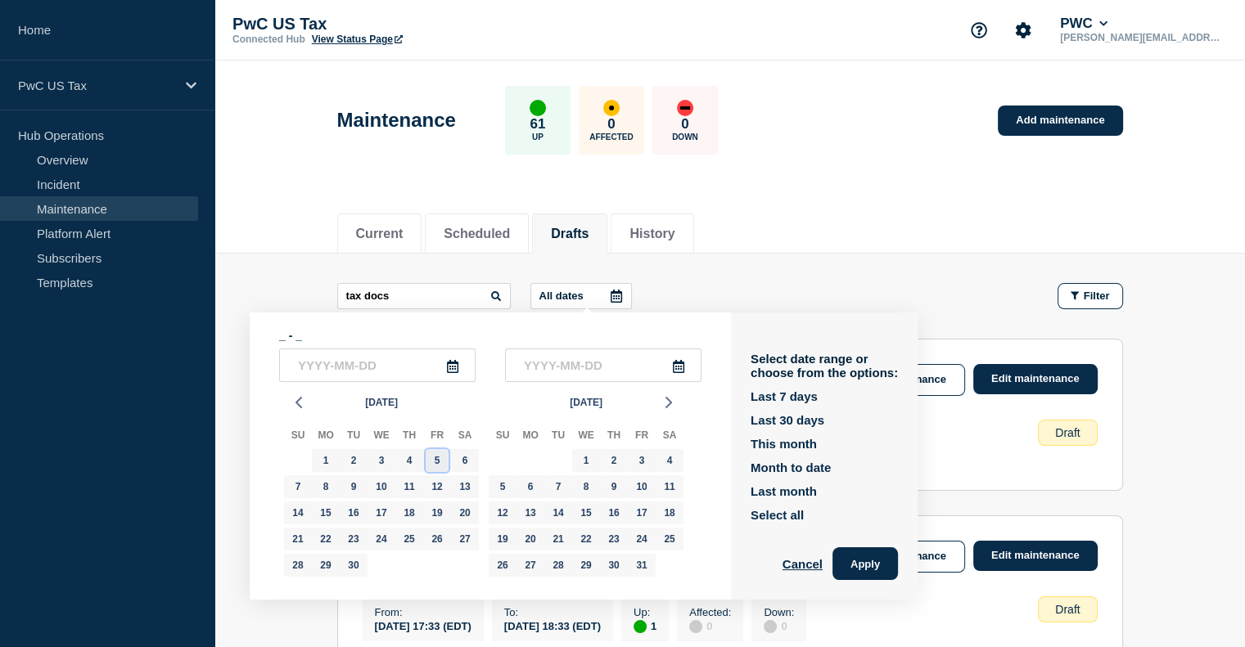
click at [442, 466] on div "5" at bounding box center [437, 460] width 23 height 23
type input "[DATE]"
click at [797, 277] on main "tax docs All dates [DATE] - _ 2025-09-[DATE] Mo Tu We Th Fr Sa 31 1 2 3 4 5 6 7…" at bounding box center [729, 561] width 1030 height 615
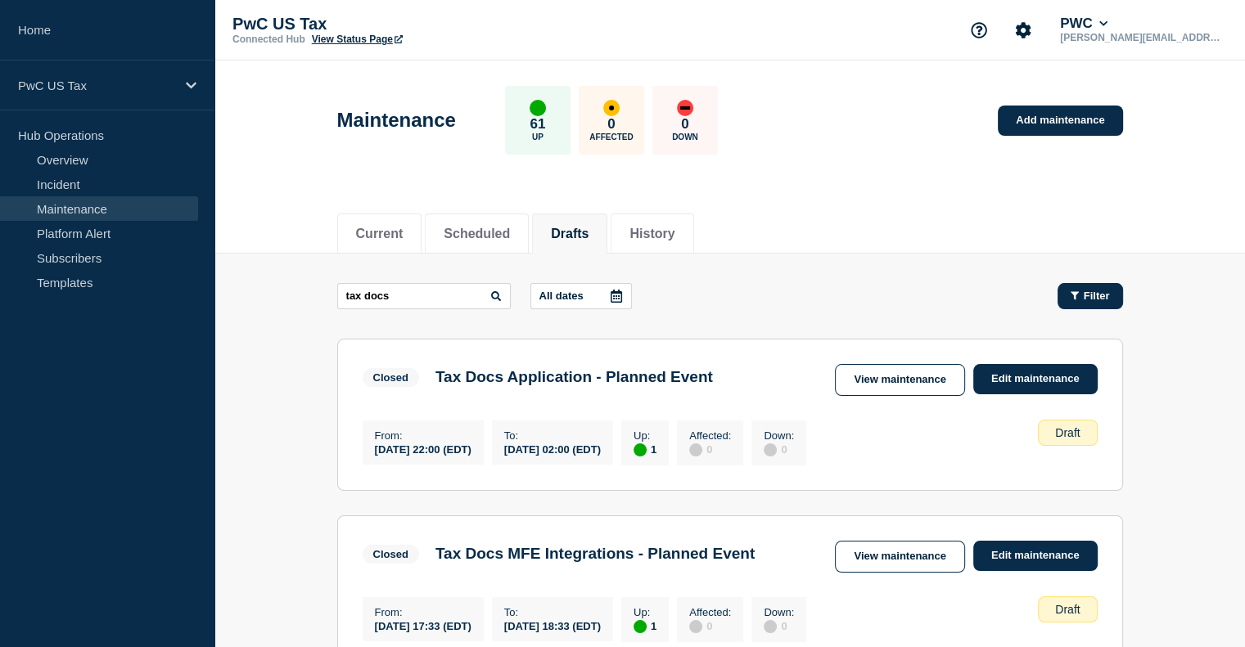
click at [1077, 297] on icon "button" at bounding box center [1075, 296] width 8 height 11
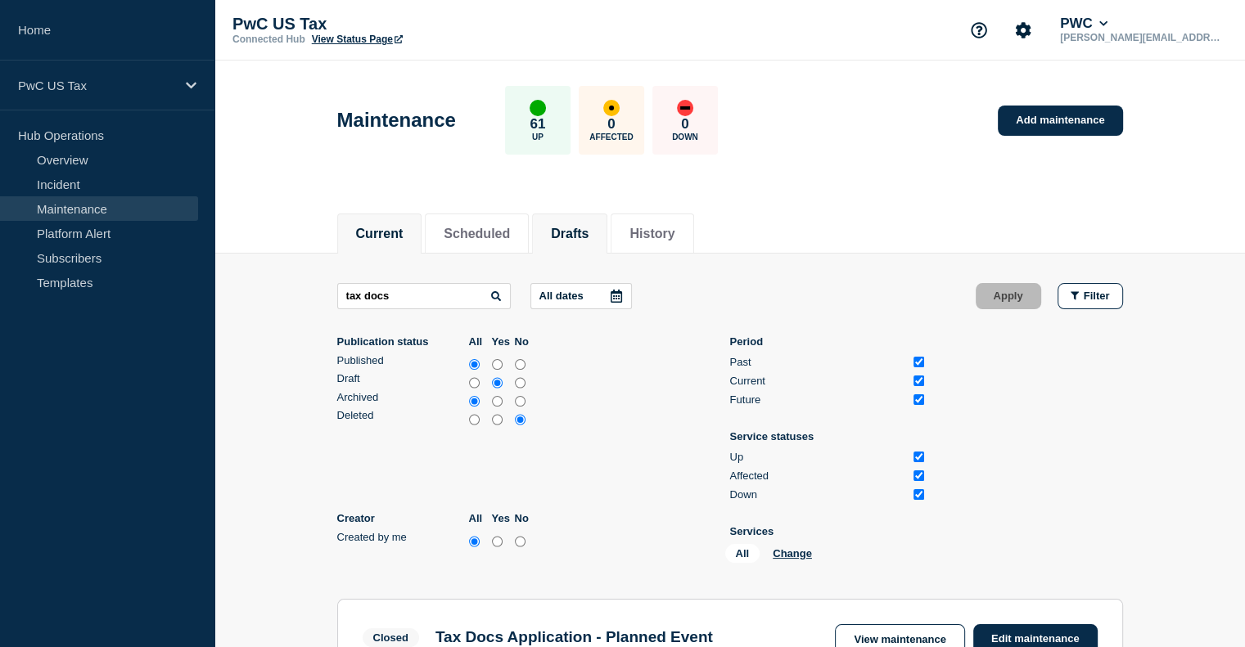
click at [384, 240] on button "Current" at bounding box center [379, 234] width 47 height 15
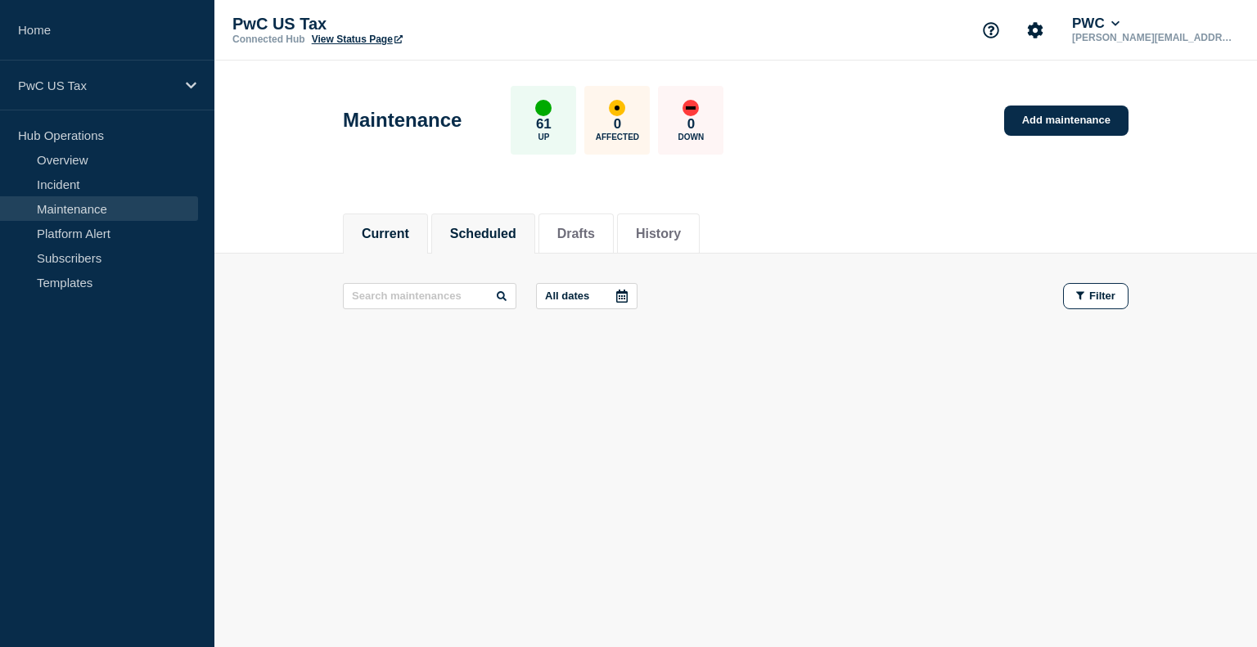
click at [501, 243] on li "Scheduled" at bounding box center [483, 234] width 104 height 40
click at [593, 237] on button "Drafts" at bounding box center [576, 234] width 38 height 15
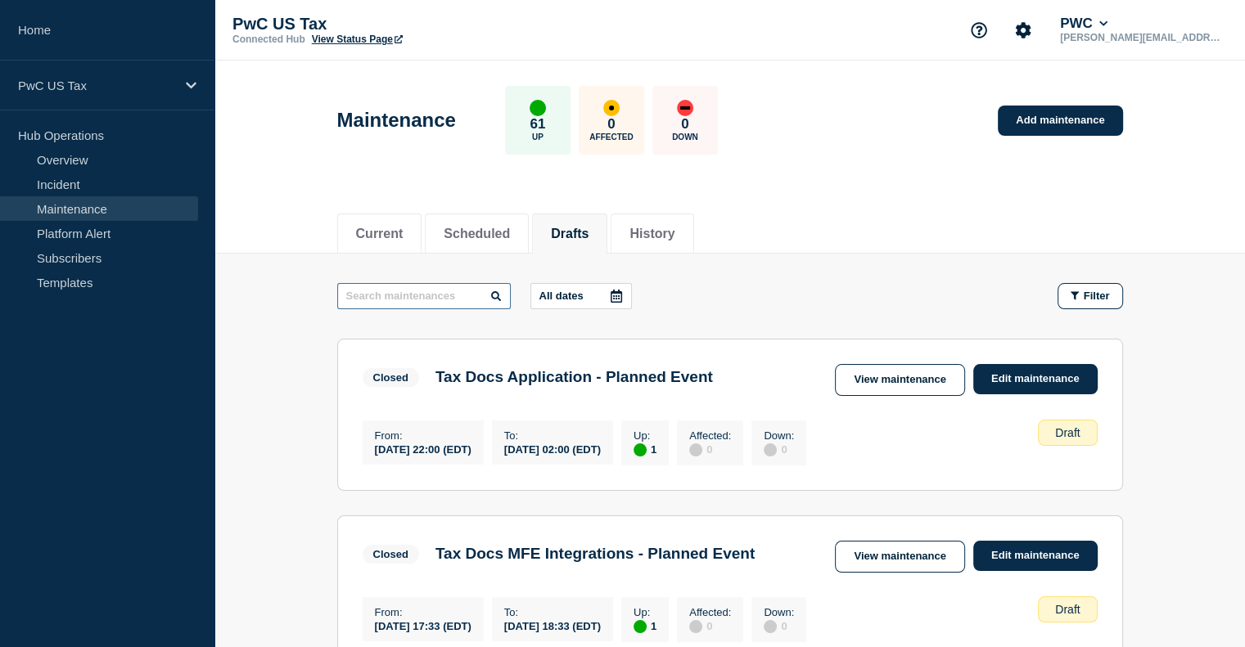
click at [380, 300] on input "text" at bounding box center [424, 296] width 174 height 26
type input "tax docs"
click at [494, 239] on button "Scheduled" at bounding box center [477, 234] width 66 height 15
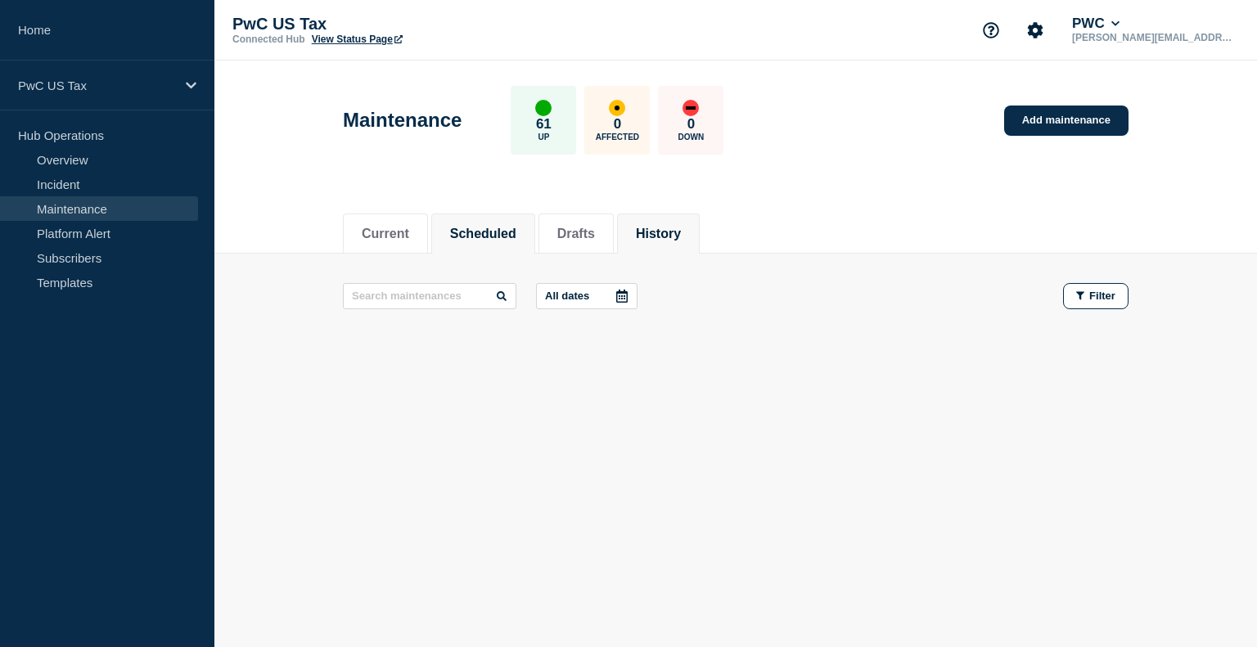
click at [681, 236] on button "History" at bounding box center [658, 234] width 45 height 15
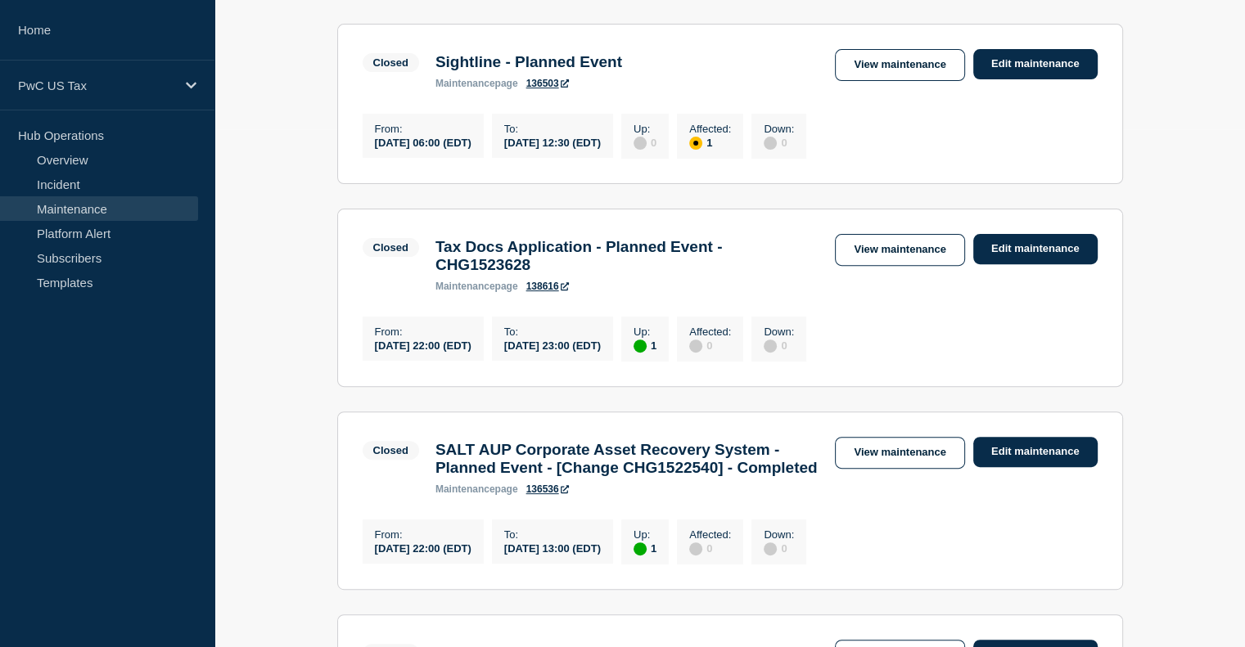
scroll to position [512, 0]
